Goal: Task Accomplishment & Management: Complete application form

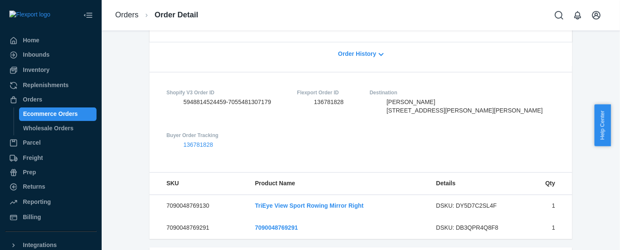
scroll to position [318, 0]
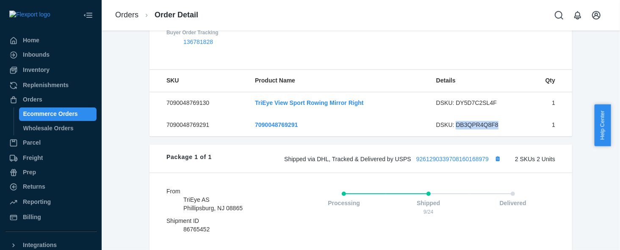
drag, startPoint x: 449, startPoint y: 137, endPoint x: 491, endPoint y: 139, distance: 42.0
click at [491, 130] on div "DSKU: DB3QPR4Q8F8" at bounding box center [476, 125] width 80 height 8
copy div "DB3QPR4Q8F8"
drag, startPoint x: 489, startPoint y: 118, endPoint x: 450, endPoint y: 114, distance: 38.8
click at [450, 108] on div "DSKU: DY5D7C2SL4F" at bounding box center [476, 103] width 80 height 8
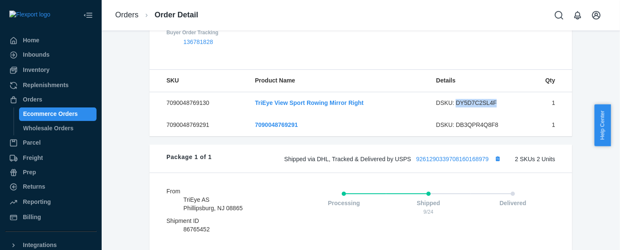
copy div "DY5D7C2SL4F"
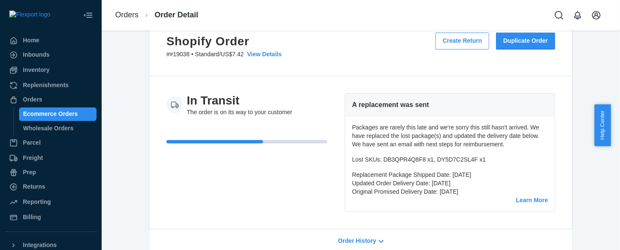
scroll to position [0, 0]
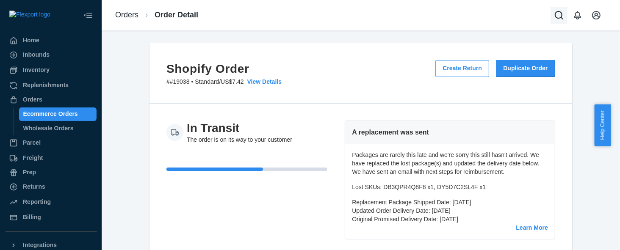
click at [553, 14] on button "Open Search Box" at bounding box center [559, 15] width 17 height 17
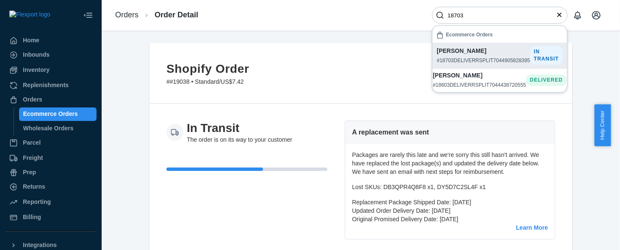
click at [480, 54] on p "[PERSON_NAME]" at bounding box center [483, 51] width 93 height 8
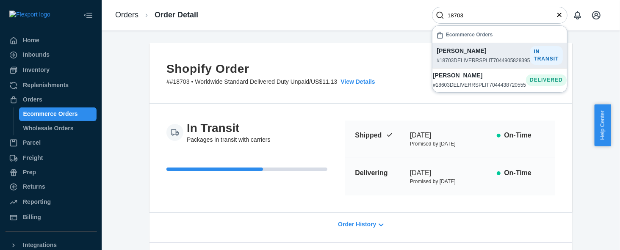
scroll to position [64, 0]
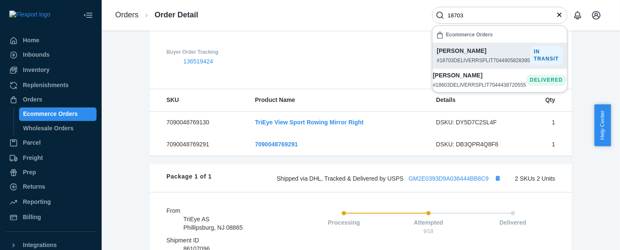
scroll to position [318, 0]
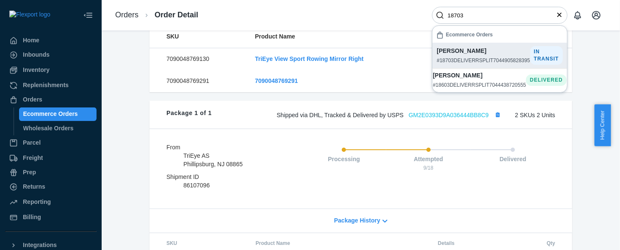
click at [435, 119] on link "GM2E0393D9A036444BB8C9" at bounding box center [449, 115] width 80 height 7
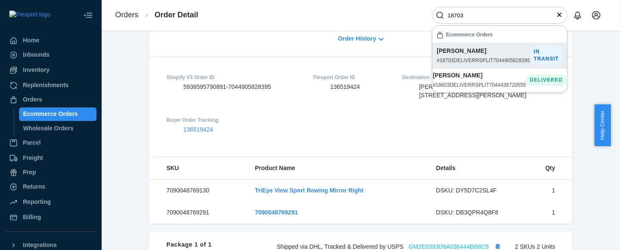
scroll to position [127, 0]
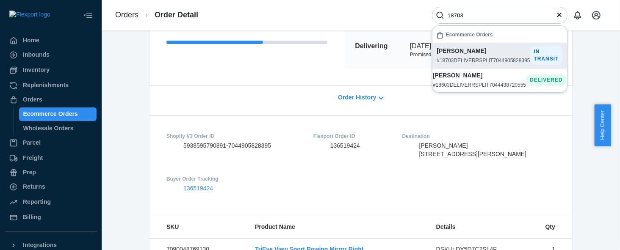
drag, startPoint x: 490, startPoint y: 155, endPoint x: 513, endPoint y: 158, distance: 23.0
click at [513, 158] on span "[PERSON_NAME] [STREET_ADDRESS][PERSON_NAME]" at bounding box center [474, 149] width 108 height 15
copy span "CH3 5AJ"
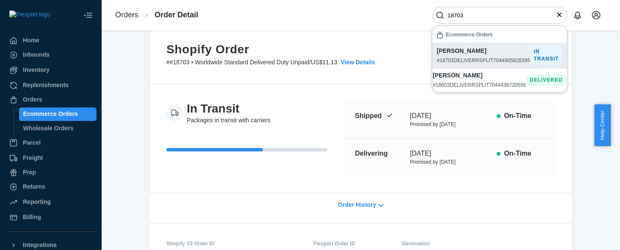
scroll to position [0, 0]
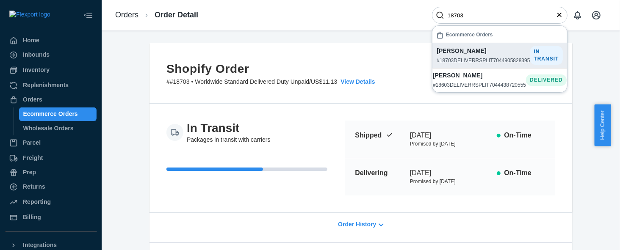
click at [469, 14] on input "18703" at bounding box center [497, 15] width 104 height 6
type input "18587"
click at [491, 51] on p "[PERSON_NAME]" at bounding box center [483, 51] width 93 height 8
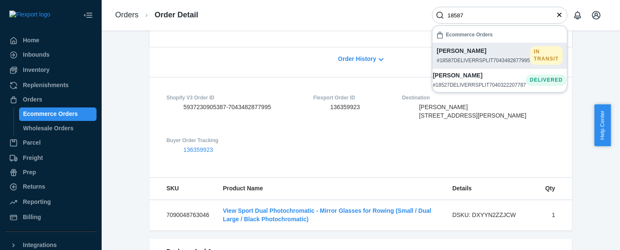
scroll to position [64, 0]
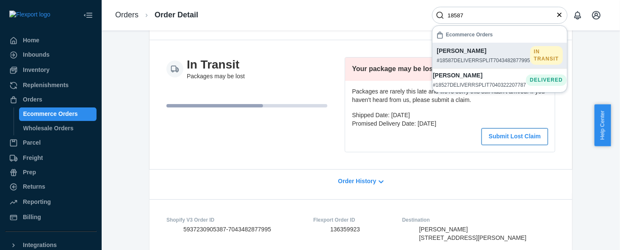
click at [511, 138] on button "Submit Lost Claim" at bounding box center [515, 136] width 67 height 17
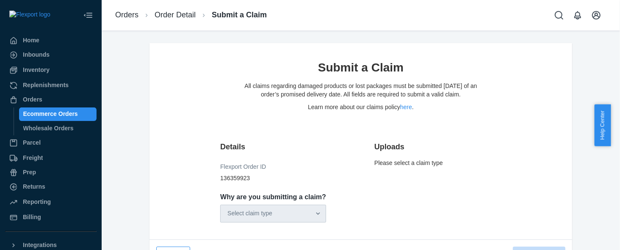
scroll to position [20, 0]
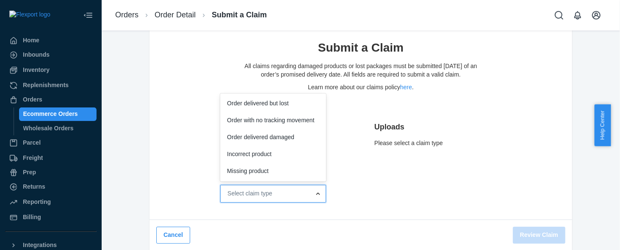
click at [318, 190] on div at bounding box center [318, 194] width 15 height 8
click at [228, 190] on input "Why are you submitting a claim? option Order delivered but lost focused, 1 of 5…" at bounding box center [228, 193] width 1 height 7
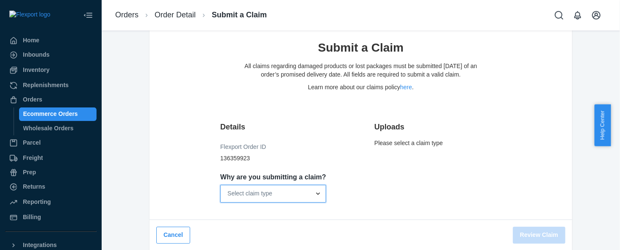
click at [319, 190] on div at bounding box center [318, 194] width 15 height 8
click at [228, 190] on input "Why are you submitting a claim? 0 results available. Select is focused ,type to…" at bounding box center [228, 193] width 1 height 7
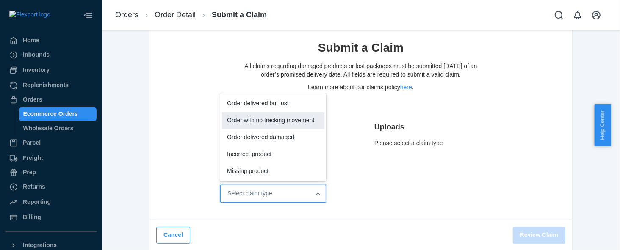
click at [307, 124] on div "Order with no tracking movement" at bounding box center [273, 120] width 103 height 17
click at [228, 190] on input "Why are you submitting a claim? option Order with no tracking movement focused,…" at bounding box center [228, 193] width 1 height 7
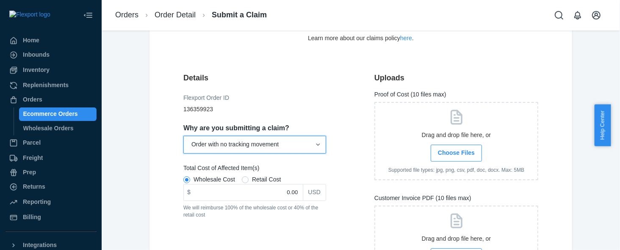
scroll to position [83, 0]
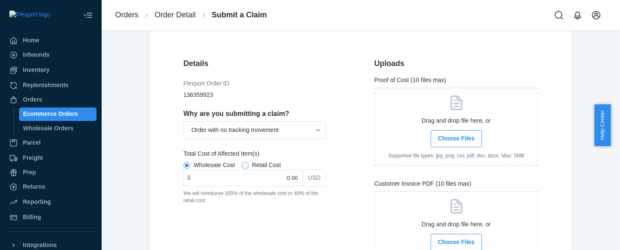
click at [242, 166] on input "Retail Cost" at bounding box center [245, 165] width 7 height 7
radio input "true"
radio input "false"
click at [253, 183] on input "0.00" at bounding box center [243, 178] width 119 height 16
type input "149.00"
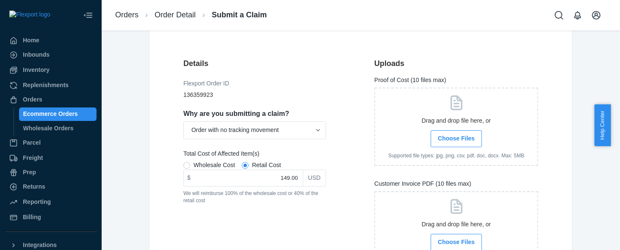
click at [453, 136] on span "Choose Files" at bounding box center [456, 139] width 37 height 8
click at [456, 136] on input "Choose Files" at bounding box center [456, 138] width 0 height 9
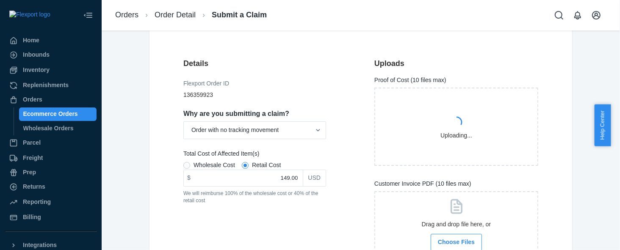
scroll to position [168, 0]
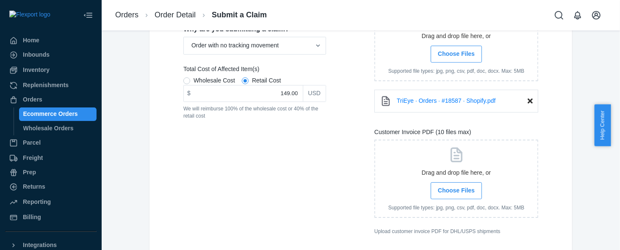
click at [455, 181] on div "Drag and drop file here, or Choose Files Supported file types: jpg, png, csv, p…" at bounding box center [457, 179] width 164 height 78
click at [456, 189] on span "Choose Files" at bounding box center [456, 191] width 37 height 8
click at [456, 189] on input "Choose Files" at bounding box center [456, 190] width 0 height 9
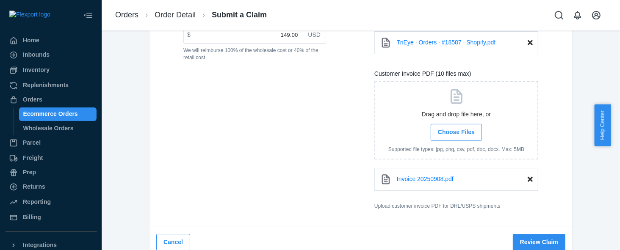
scroll to position [234, 0]
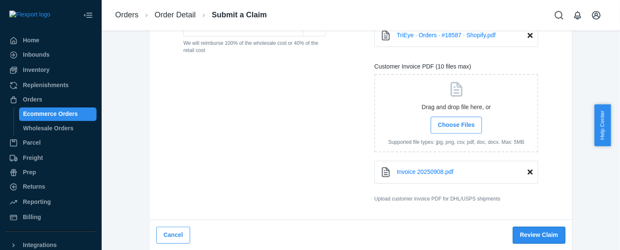
click at [524, 235] on button "Review Claim" at bounding box center [539, 235] width 53 height 17
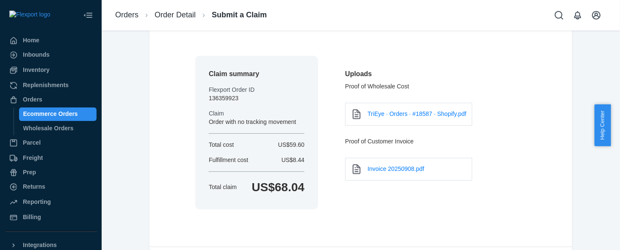
scroll to position [73, 0]
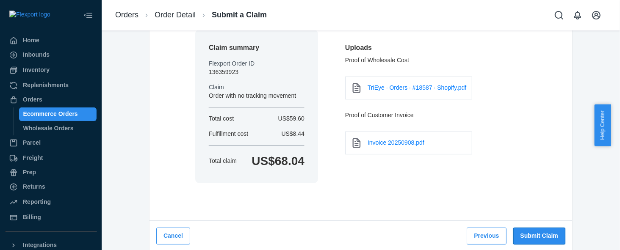
click at [538, 233] on button "Submit Claim" at bounding box center [540, 236] width 52 height 17
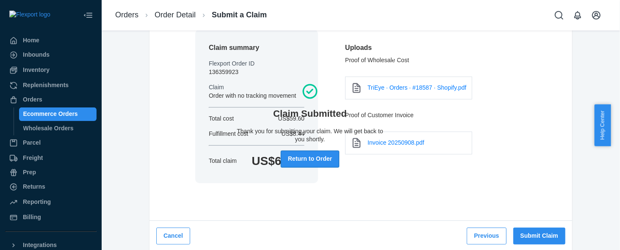
click at [328, 160] on button "Return to Order" at bounding box center [310, 159] width 58 height 17
